Goal: Transaction & Acquisition: Purchase product/service

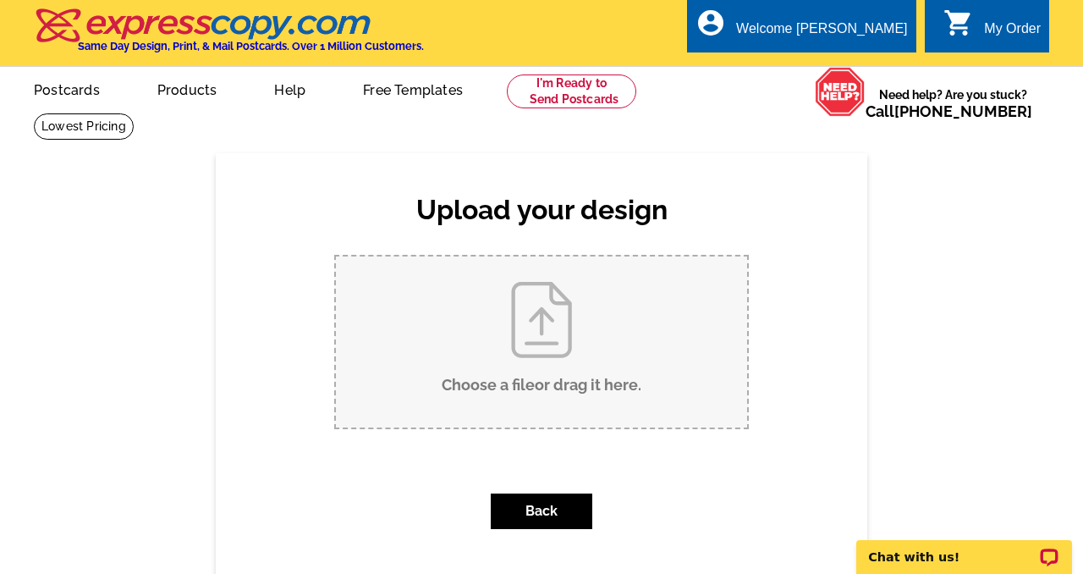
click at [545, 294] on input "Choose a file or drag it here ." at bounding box center [541, 341] width 411 height 171
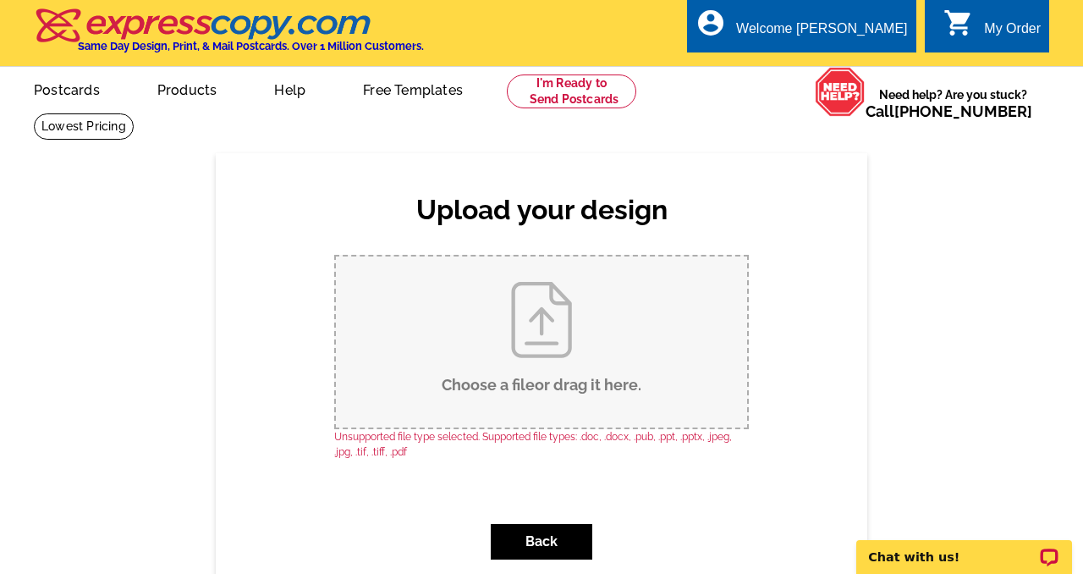
click at [551, 325] on input "Choose a file or drag it here ." at bounding box center [541, 341] width 411 height 171
click at [541, 328] on input "Choose a file or drag it here ." at bounding box center [541, 341] width 411 height 171
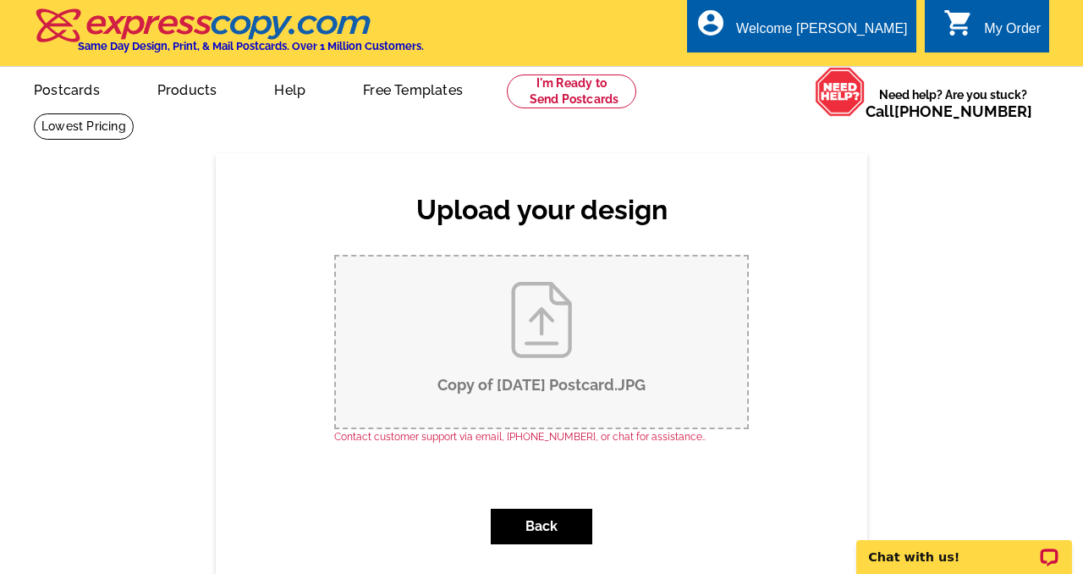
click at [552, 330] on input "Copy of August 2025 Postcard.JPG" at bounding box center [541, 341] width 411 height 171
type input "C:\fakepath\Copy of August 2025 Postcard.pdf"
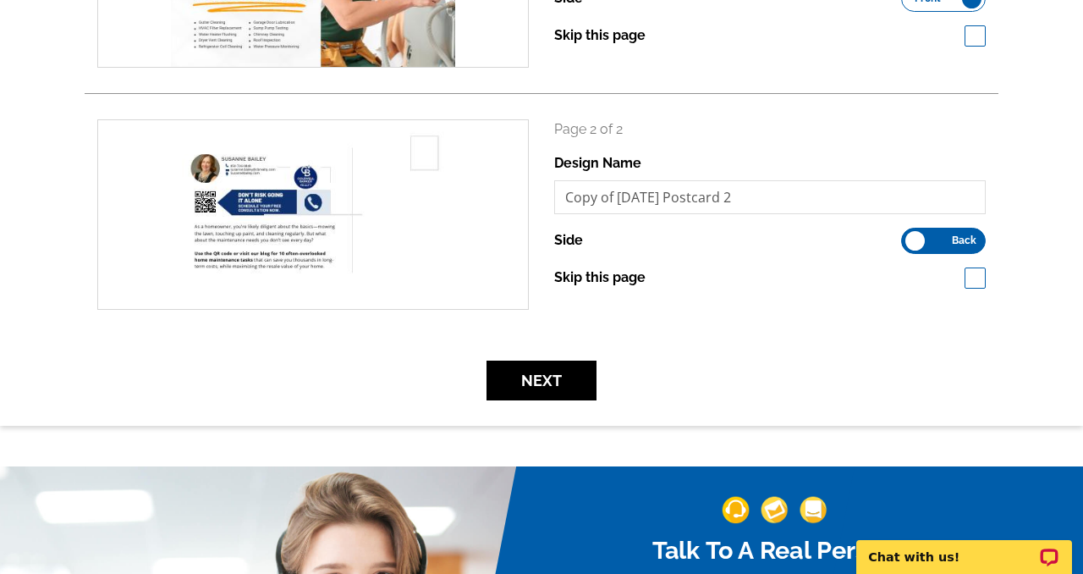
scroll to position [404, 0]
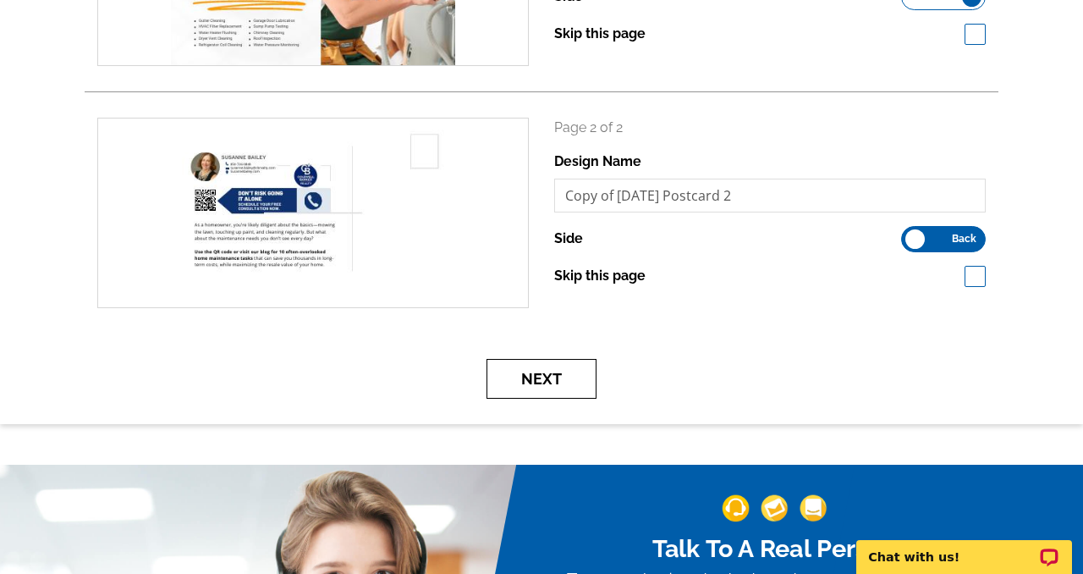
click at [557, 382] on button "Next" at bounding box center [541, 379] width 110 height 40
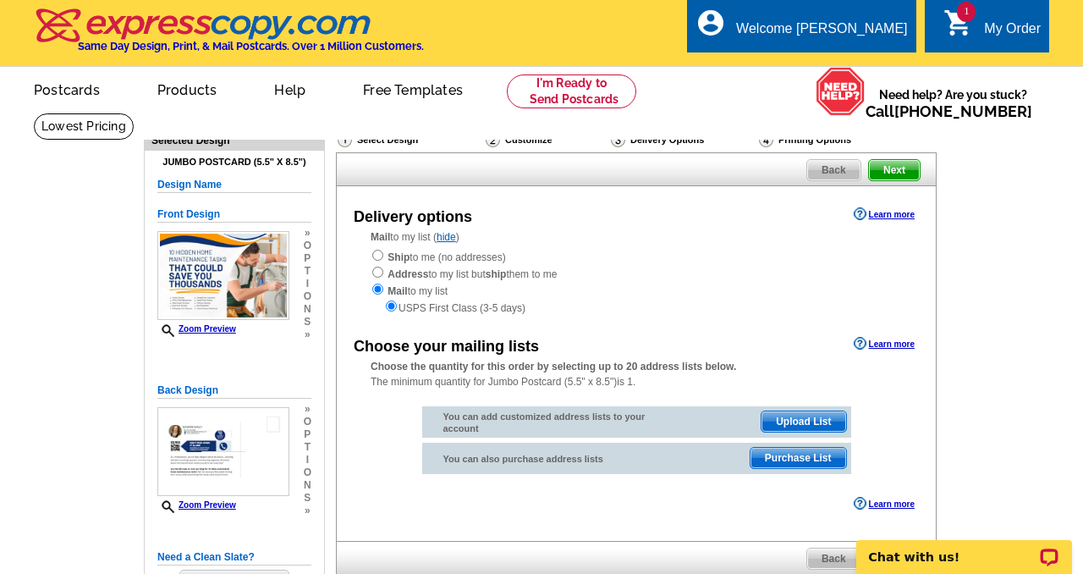
click at [654, 136] on div "Delivery Options" at bounding box center [683, 141] width 148 height 21
click at [884, 212] on link "Learn more" at bounding box center [884, 214] width 61 height 14
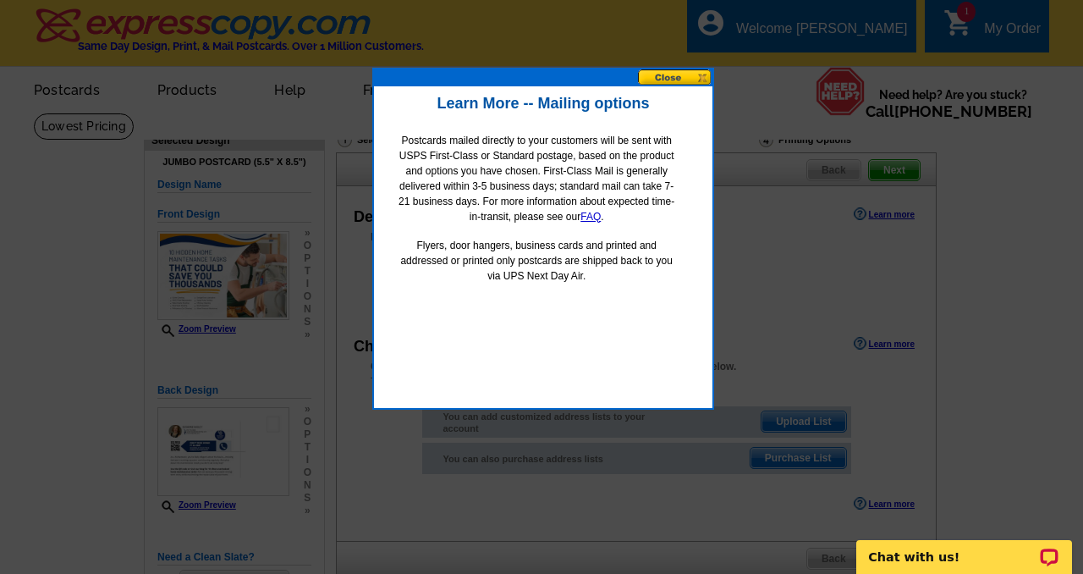
click at [680, 78] on button at bounding box center [675, 77] width 74 height 16
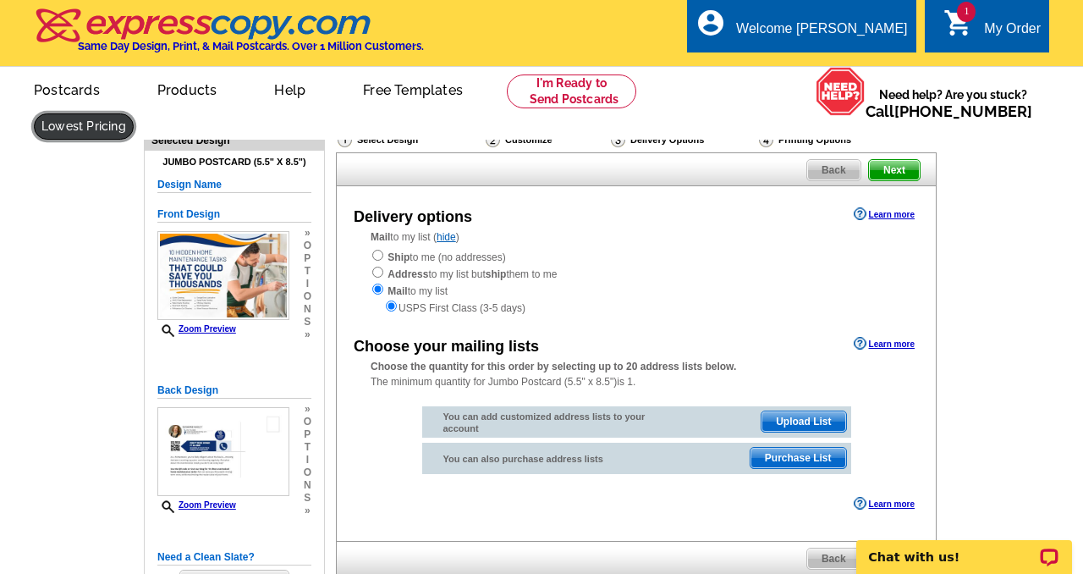
click at [134, 113] on link at bounding box center [84, 126] width 100 height 26
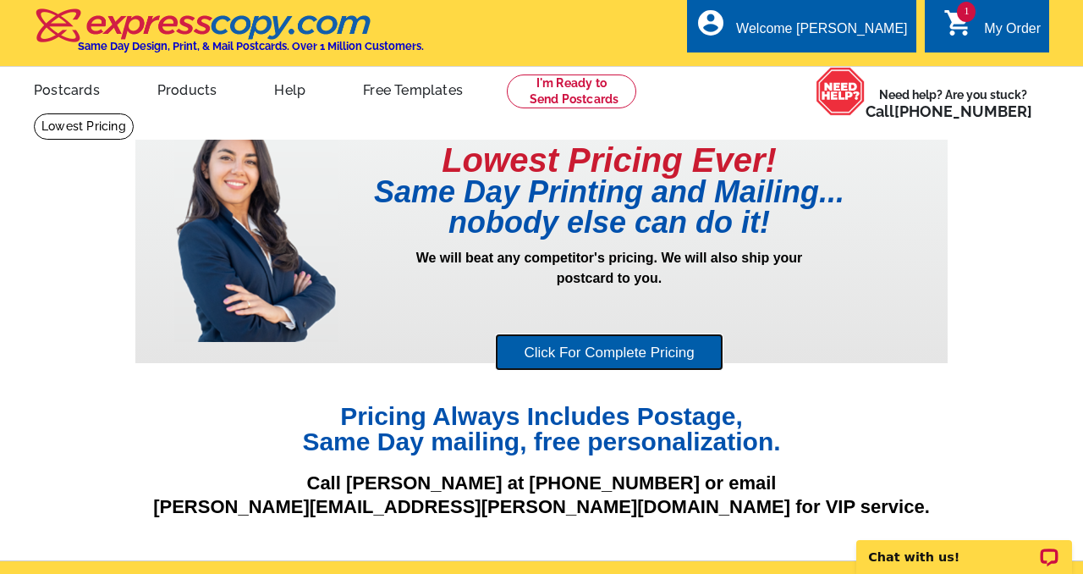
click at [601, 352] on link "Click For Complete Pricing" at bounding box center [609, 352] width 228 height 38
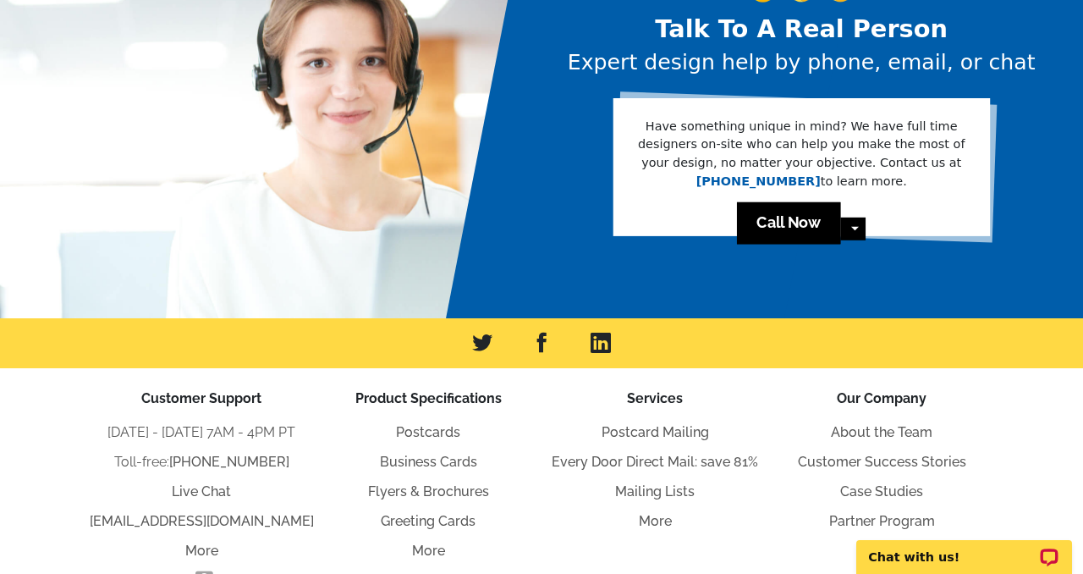
scroll to position [1049, 0]
